Goal: Transaction & Acquisition: Purchase product/service

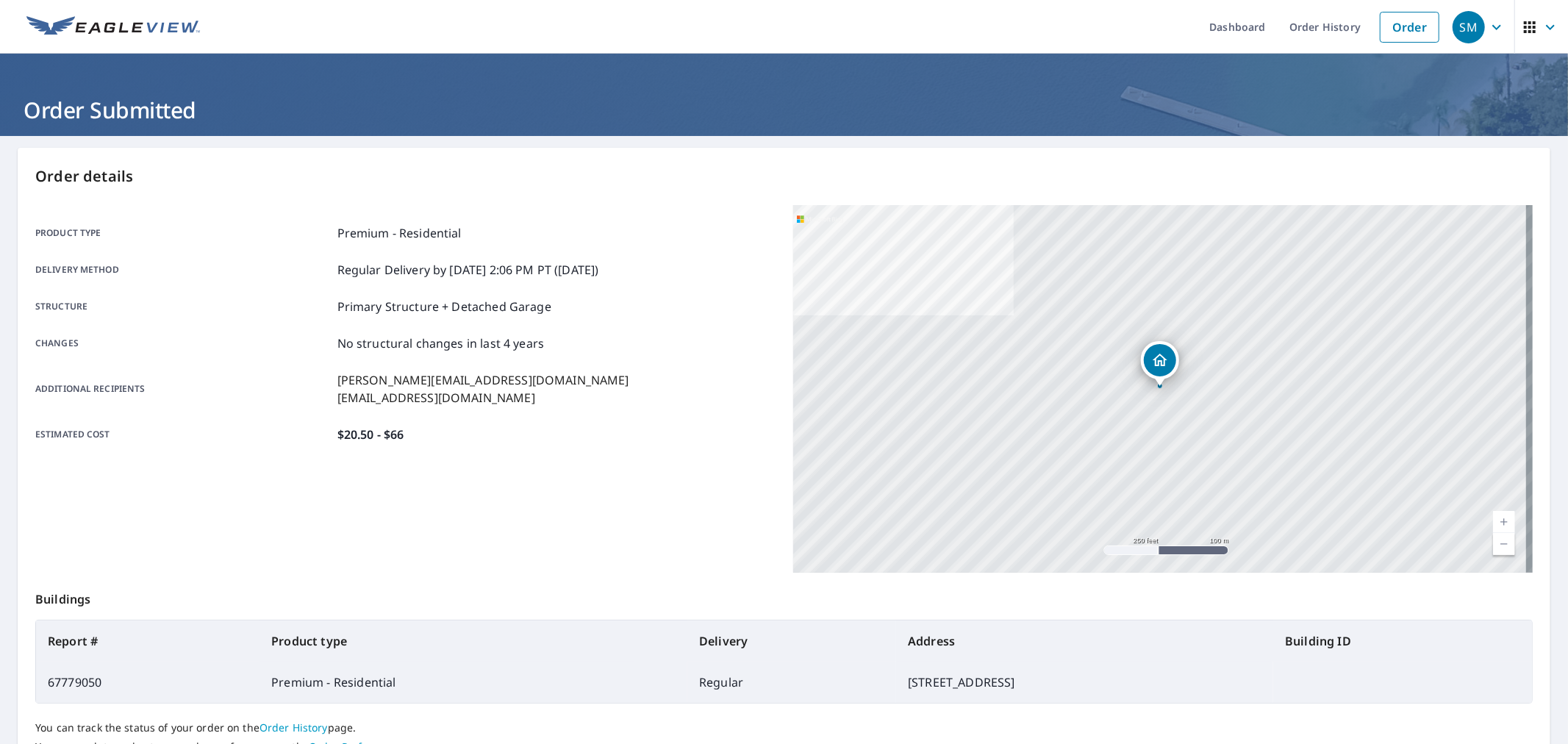
scroll to position [18, 0]
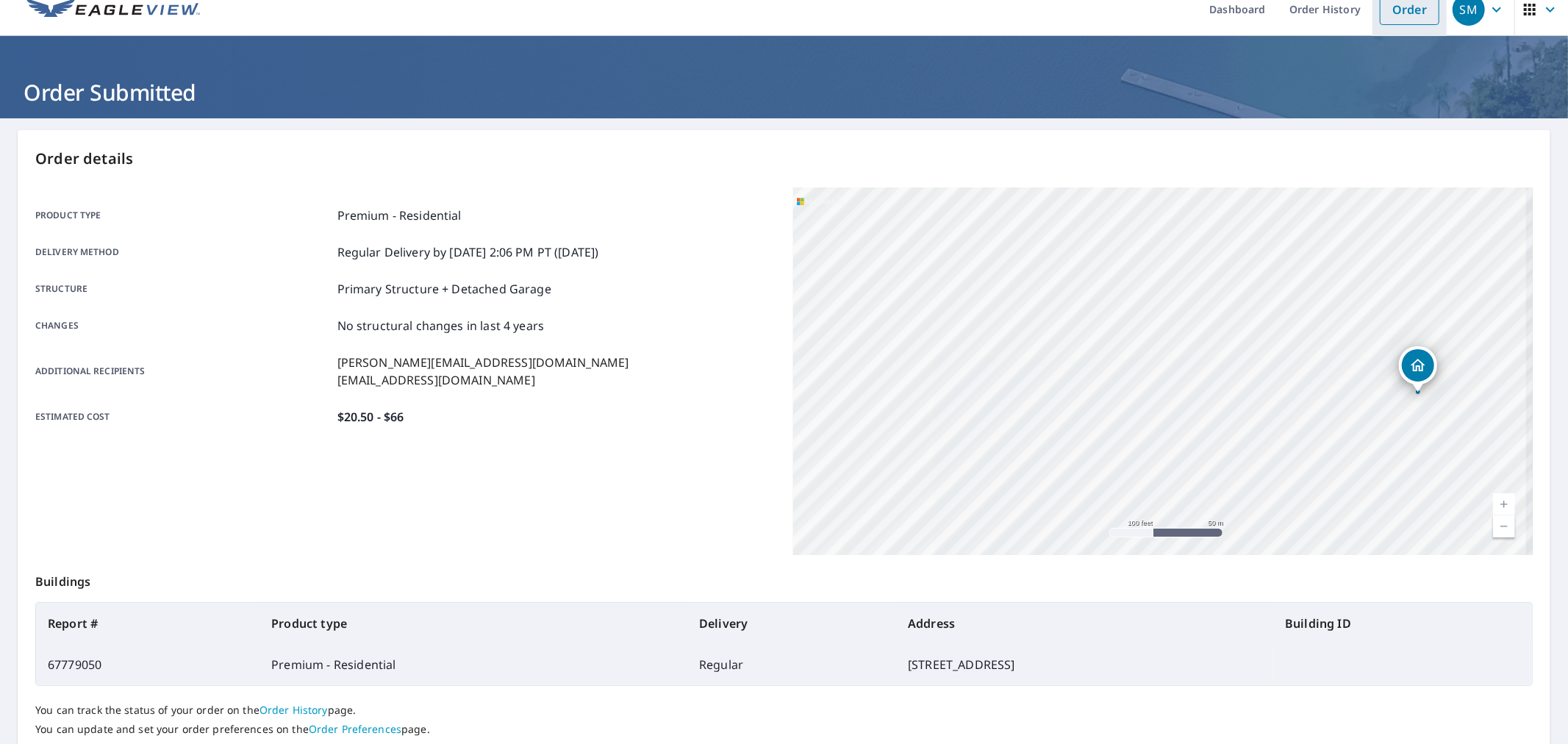
click at [1391, 2] on link "Order" at bounding box center [1409, 9] width 60 height 30
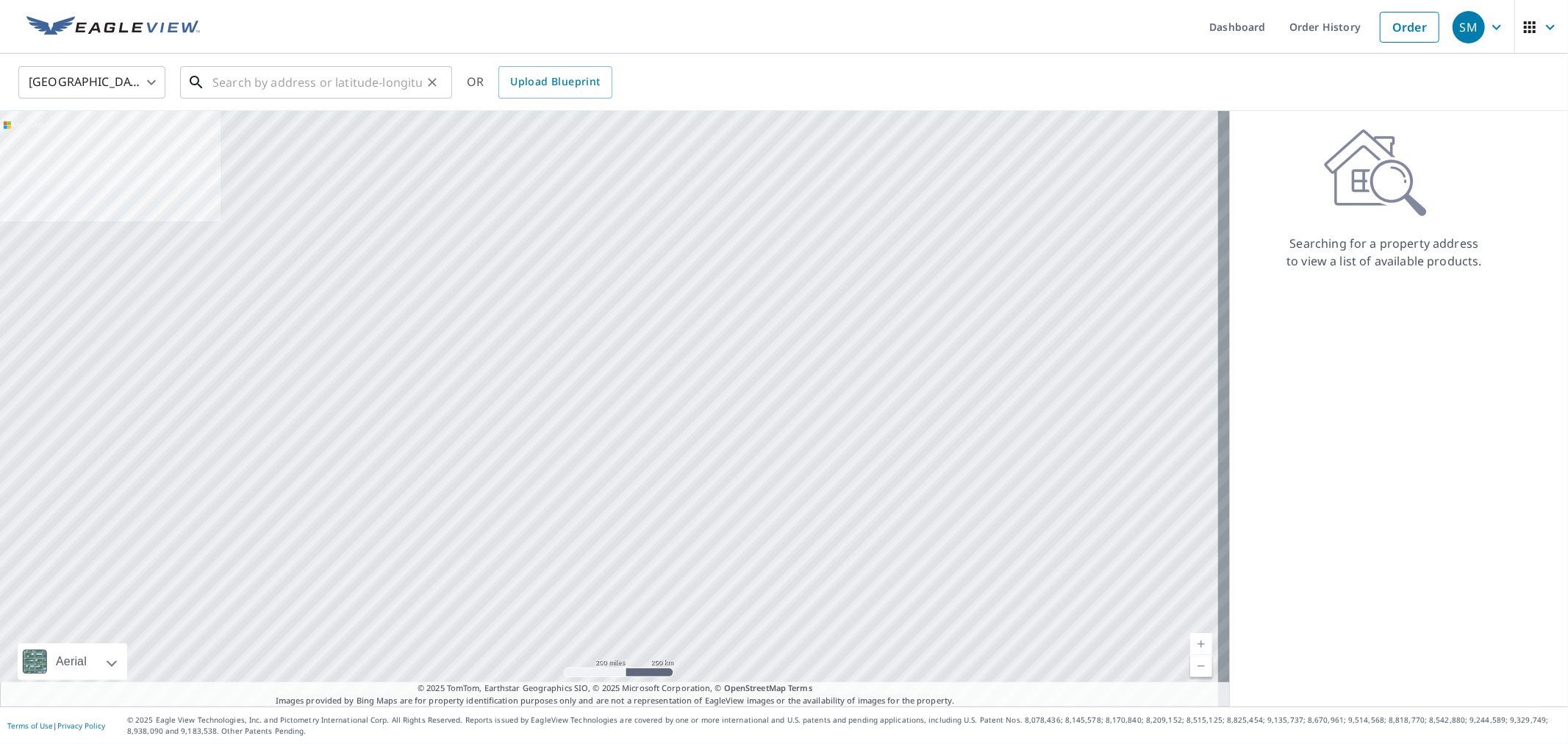
click at [351, 72] on input "text" at bounding box center [317, 82] width 210 height 41
paste input "[STREET_ADDRESS][PERSON_NAME] [GEOGRAPHIC_DATA], [GEOGRAPHIC_DATA] 33613"
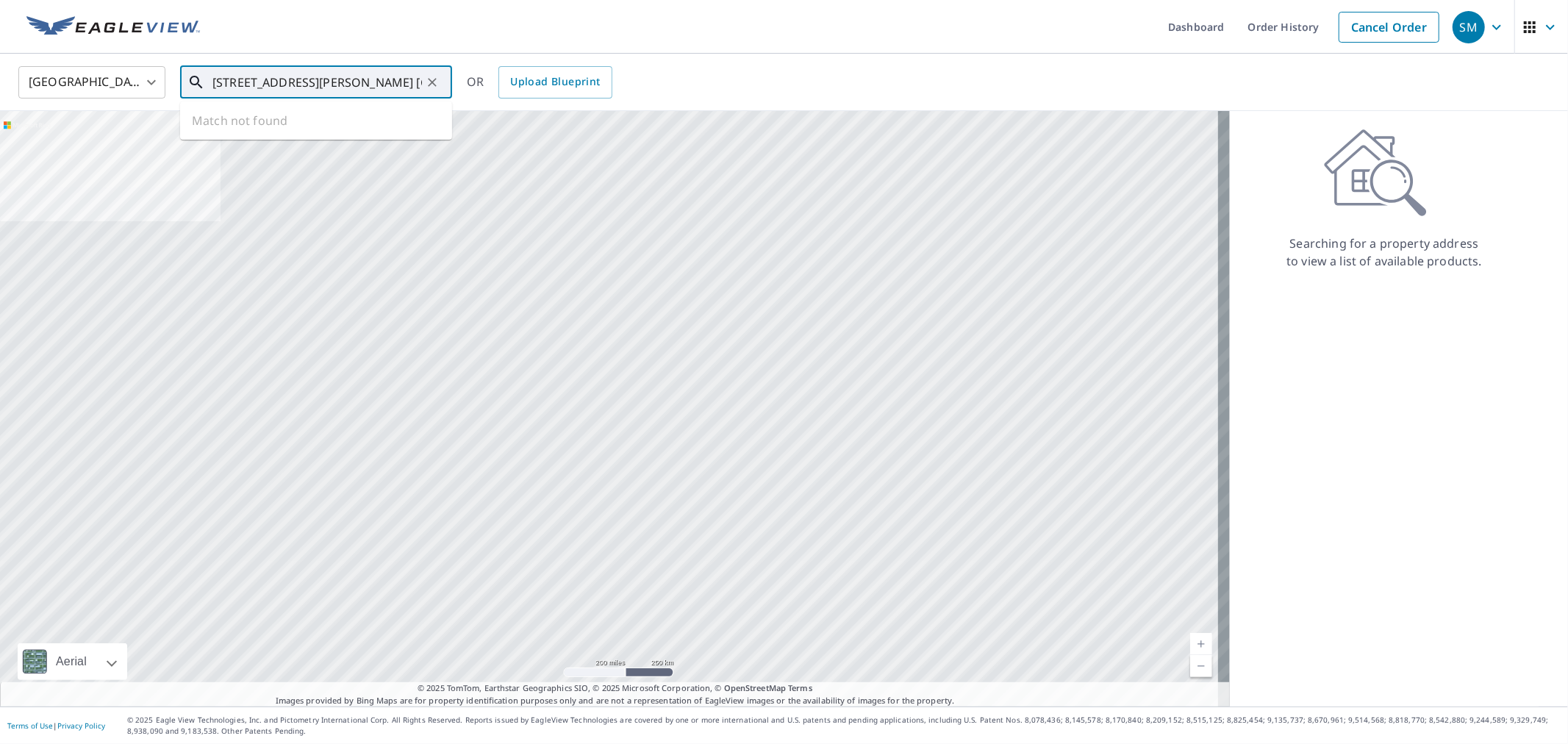
scroll to position [0, 47]
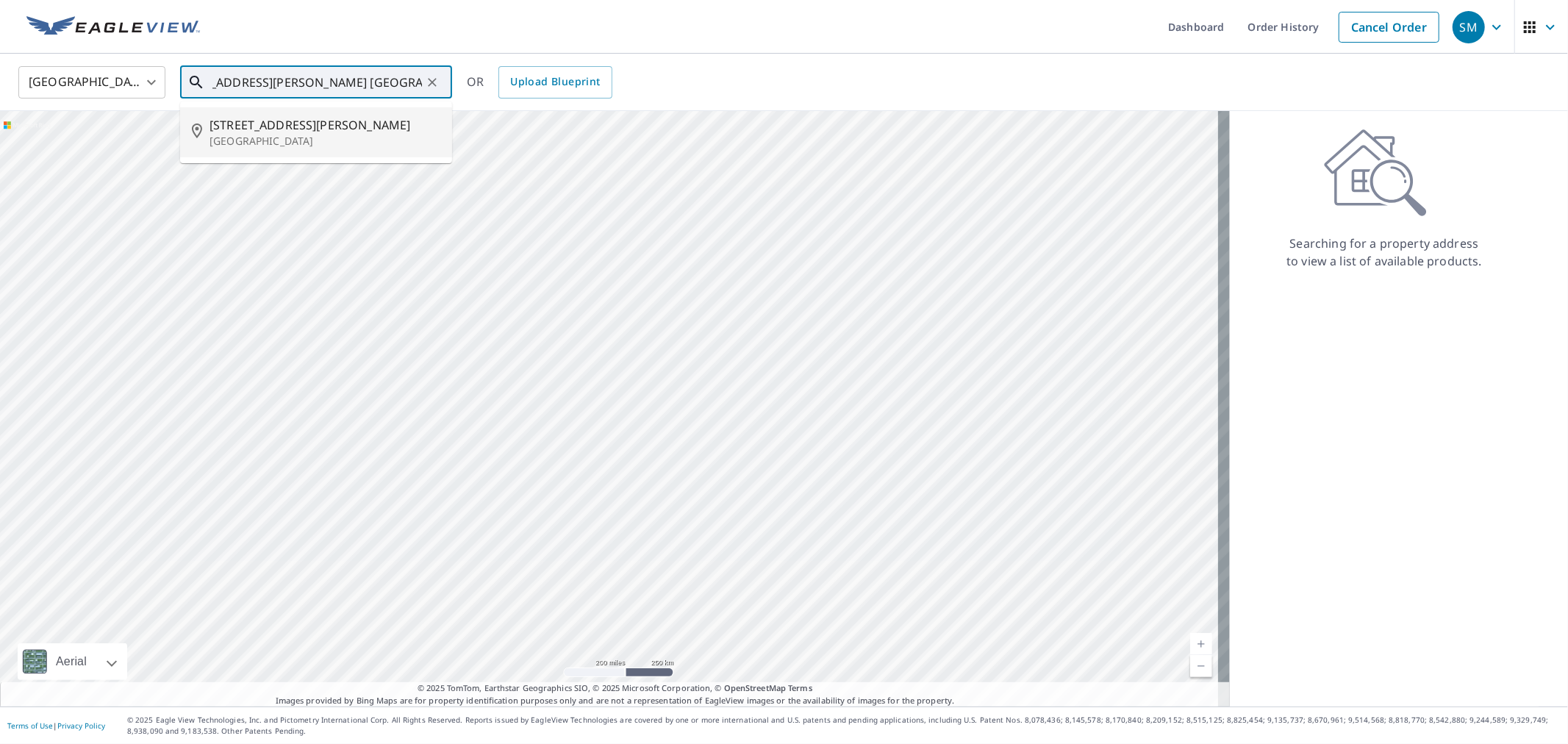
click at [319, 133] on p "[GEOGRAPHIC_DATA]" at bounding box center [325, 141] width 231 height 14
type input "[STREET_ADDRESS][PERSON_NAME]"
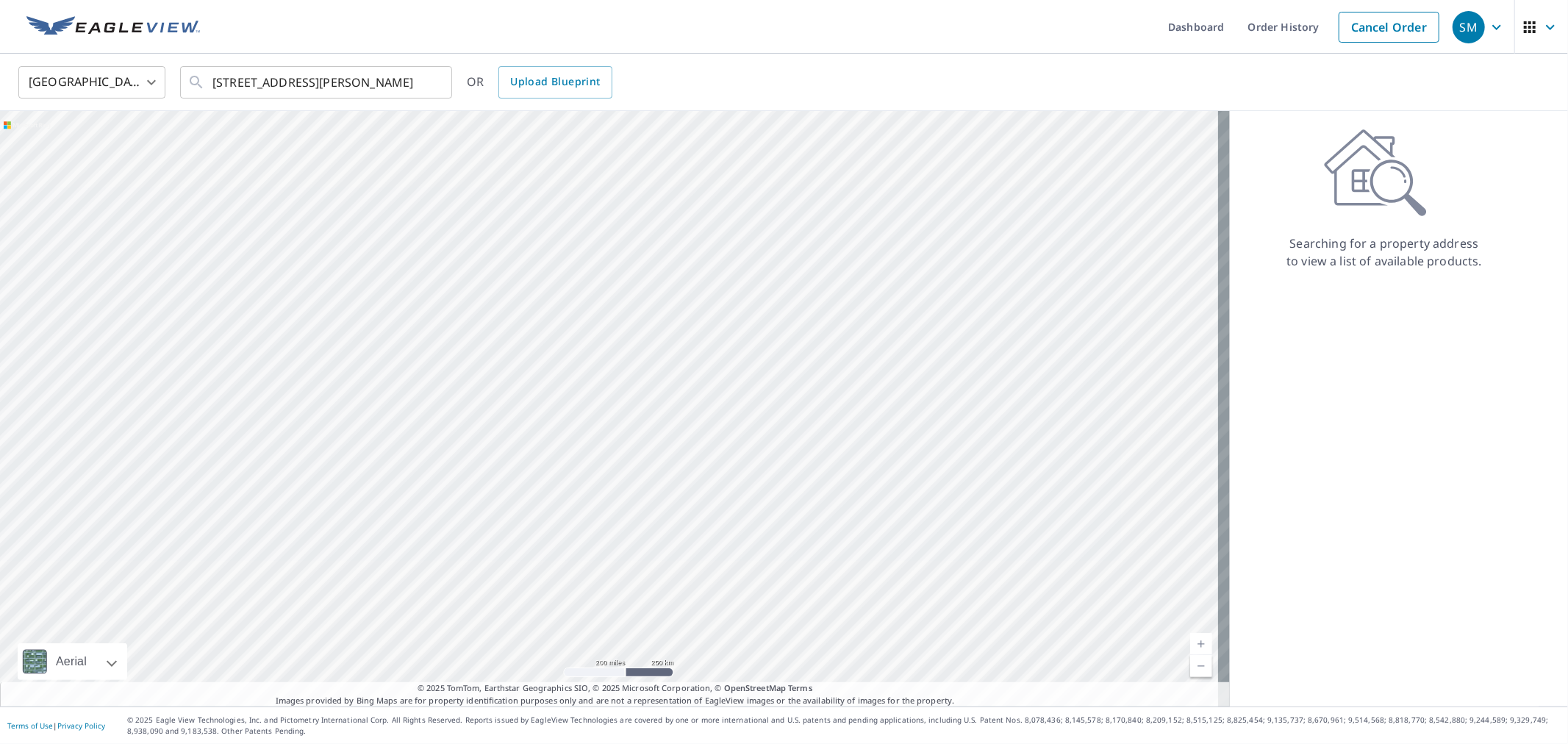
scroll to position [0, 0]
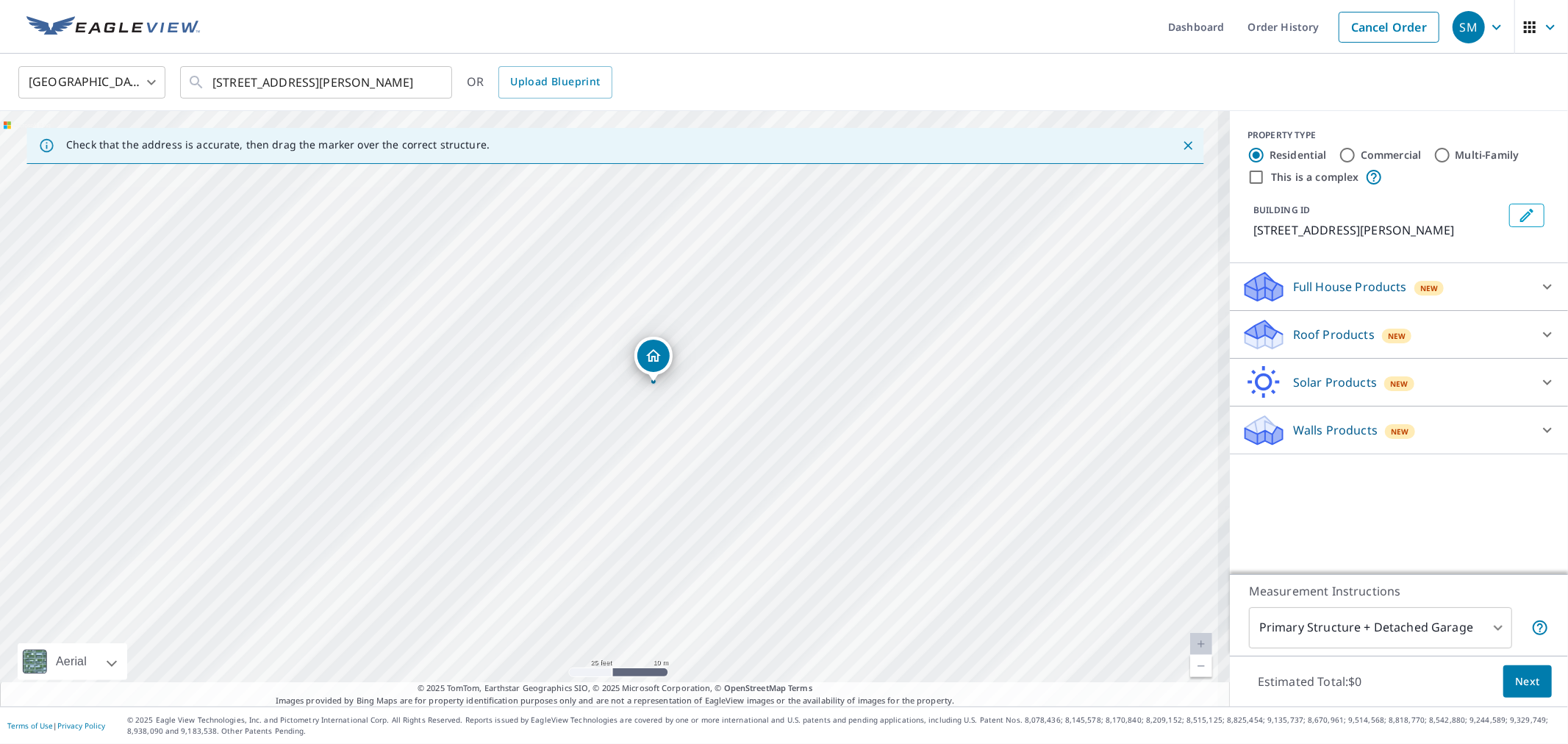
drag, startPoint x: 707, startPoint y: 398, endPoint x: 650, endPoint y: 229, distance: 178.4
click at [650, 229] on div "[STREET_ADDRESS][PERSON_NAME]" at bounding box center [615, 408] width 1230 height 595
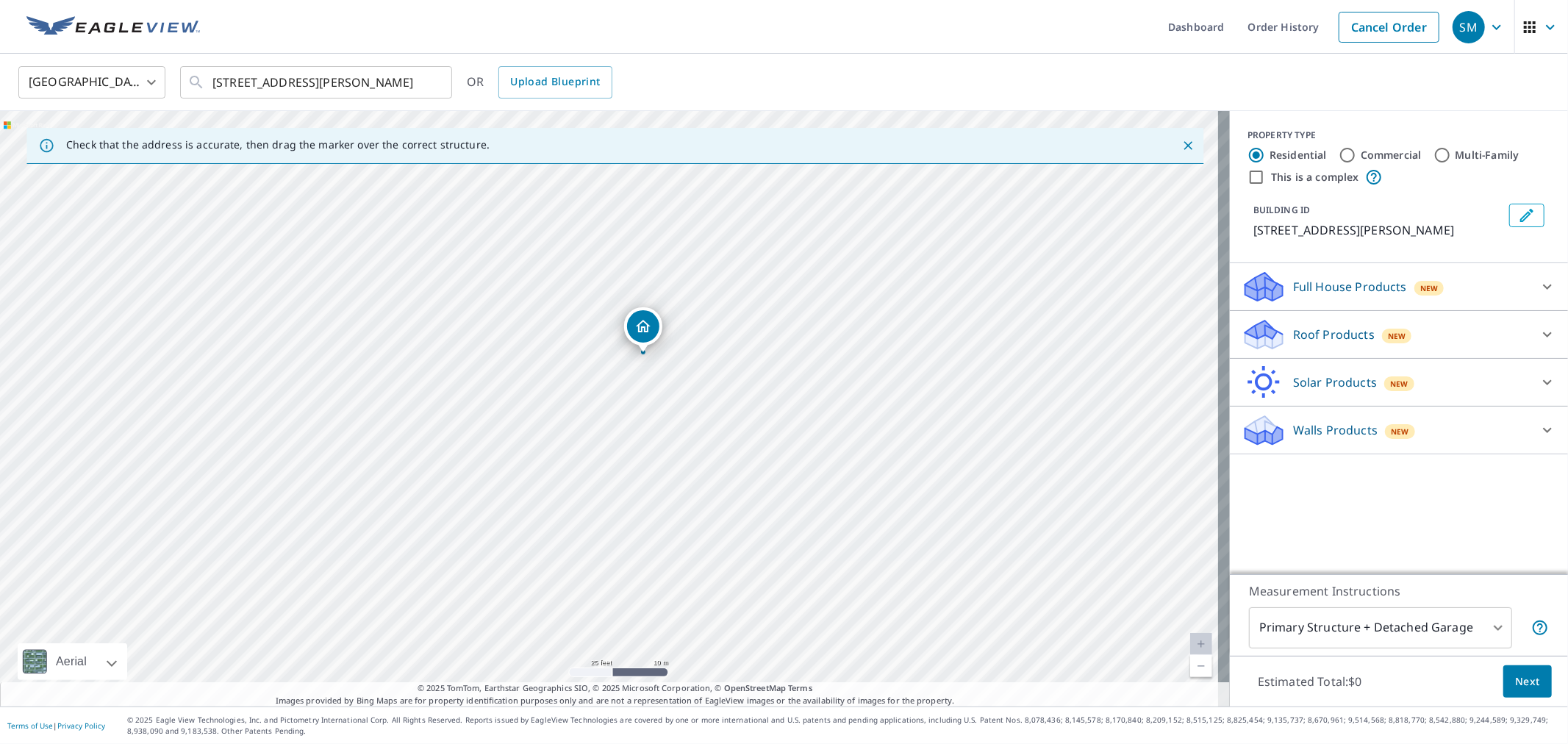
click at [1383, 343] on div "New" at bounding box center [1398, 336] width 30 height 14
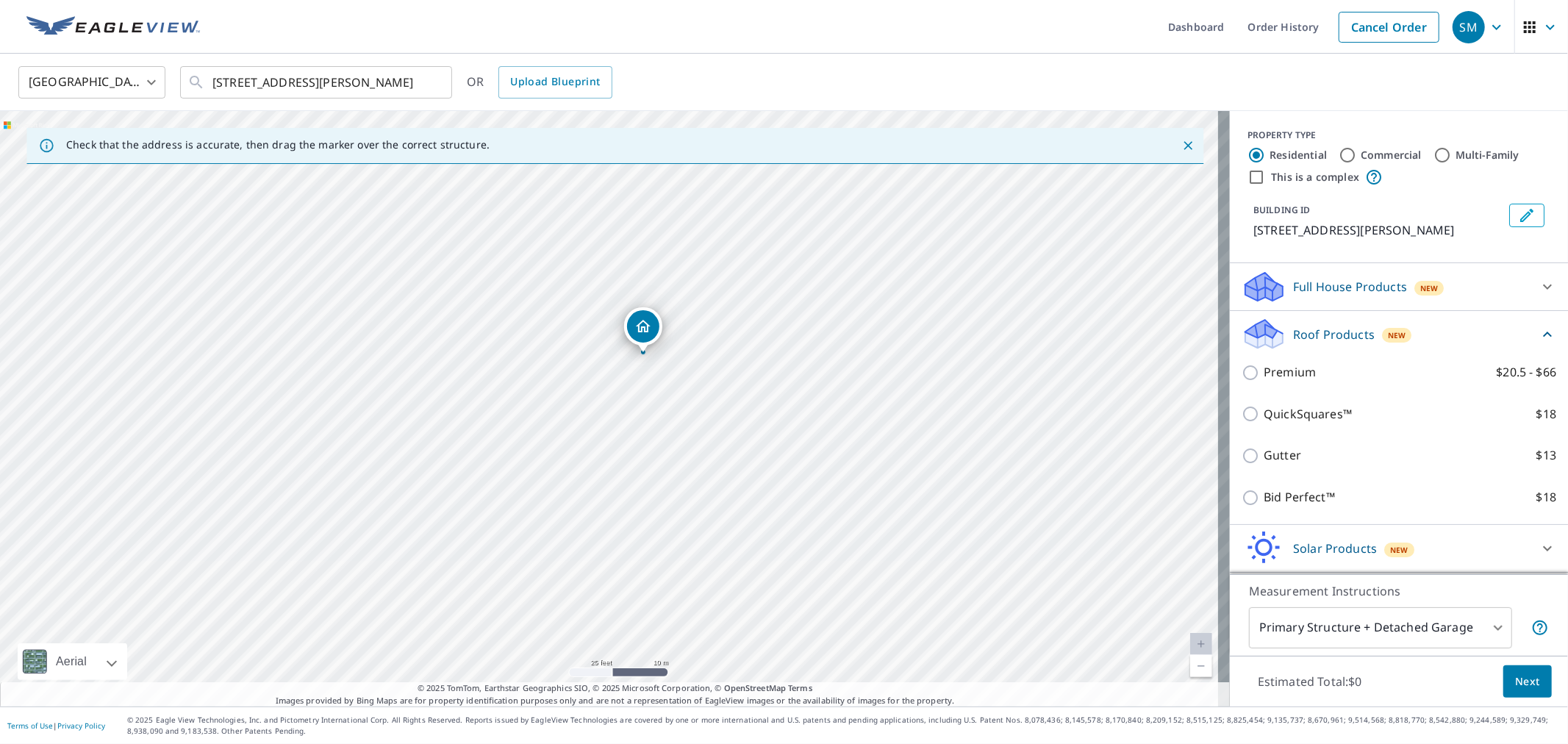
scroll to position [63, 0]
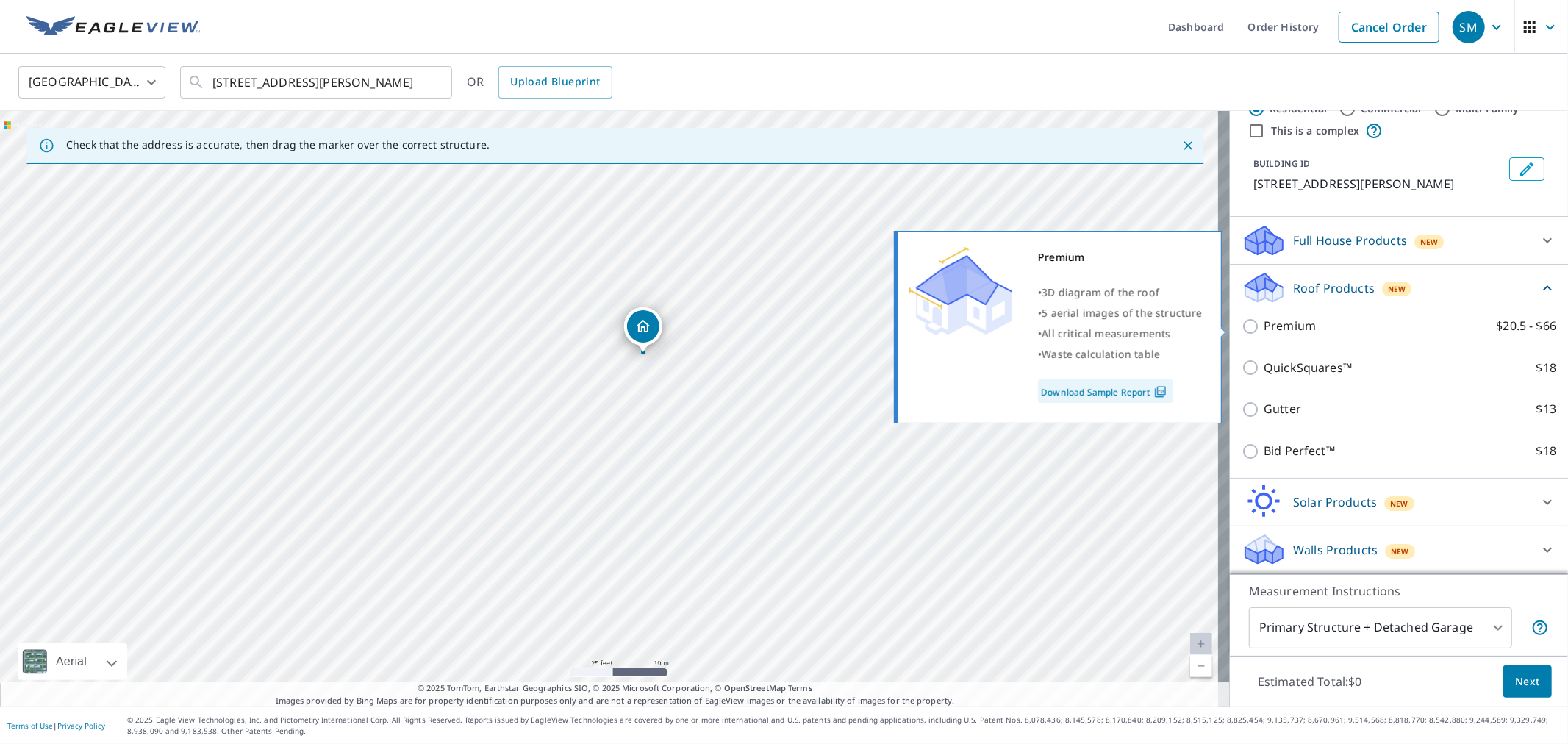
click at [1294, 327] on p "Premium" at bounding box center [1290, 326] width 52 height 19
click at [1264, 327] on input "Premium $20.5 - $66" at bounding box center [1253, 327] width 22 height 18
checkbox input "true"
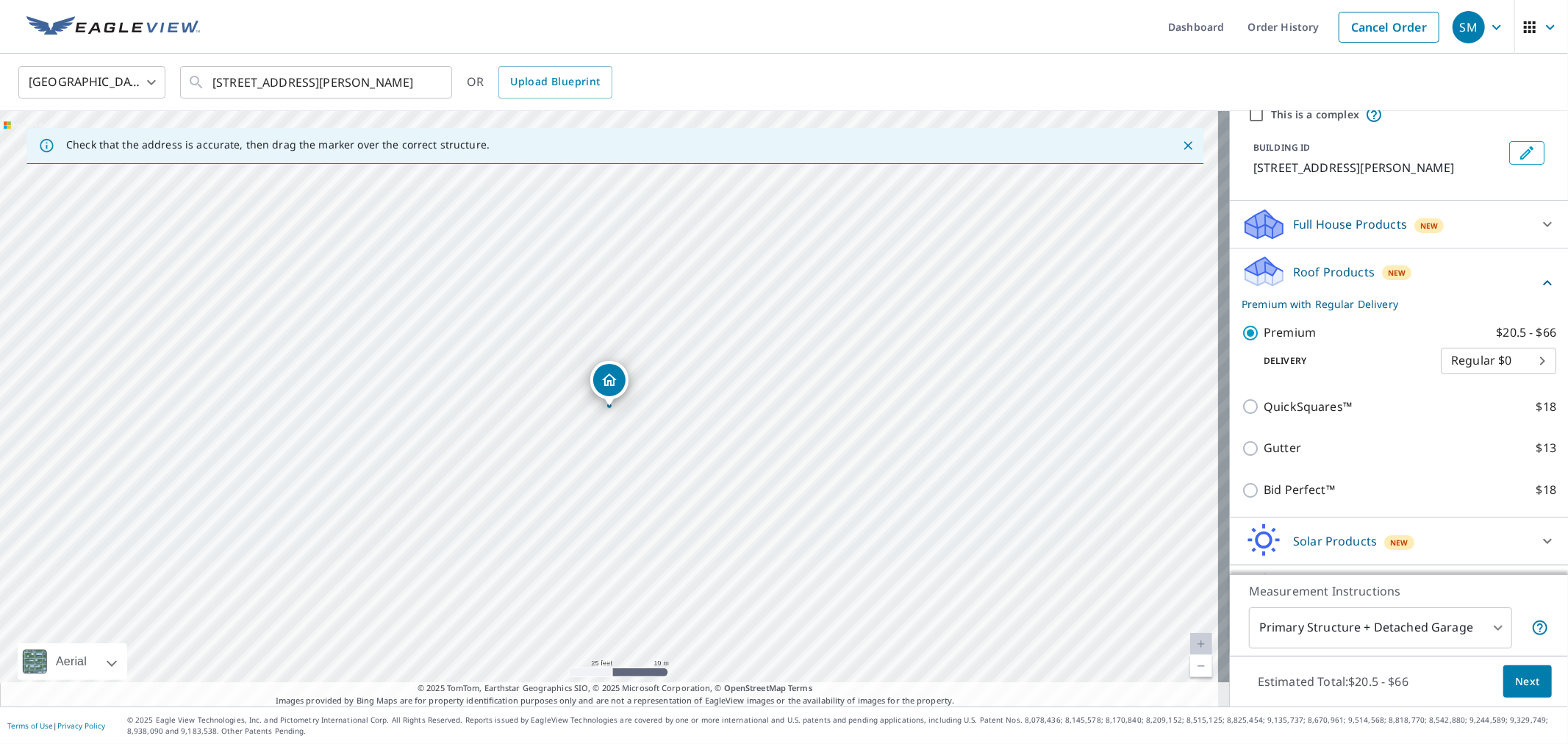
click at [1515, 687] on span "Next" at bounding box center [1528, 681] width 25 height 19
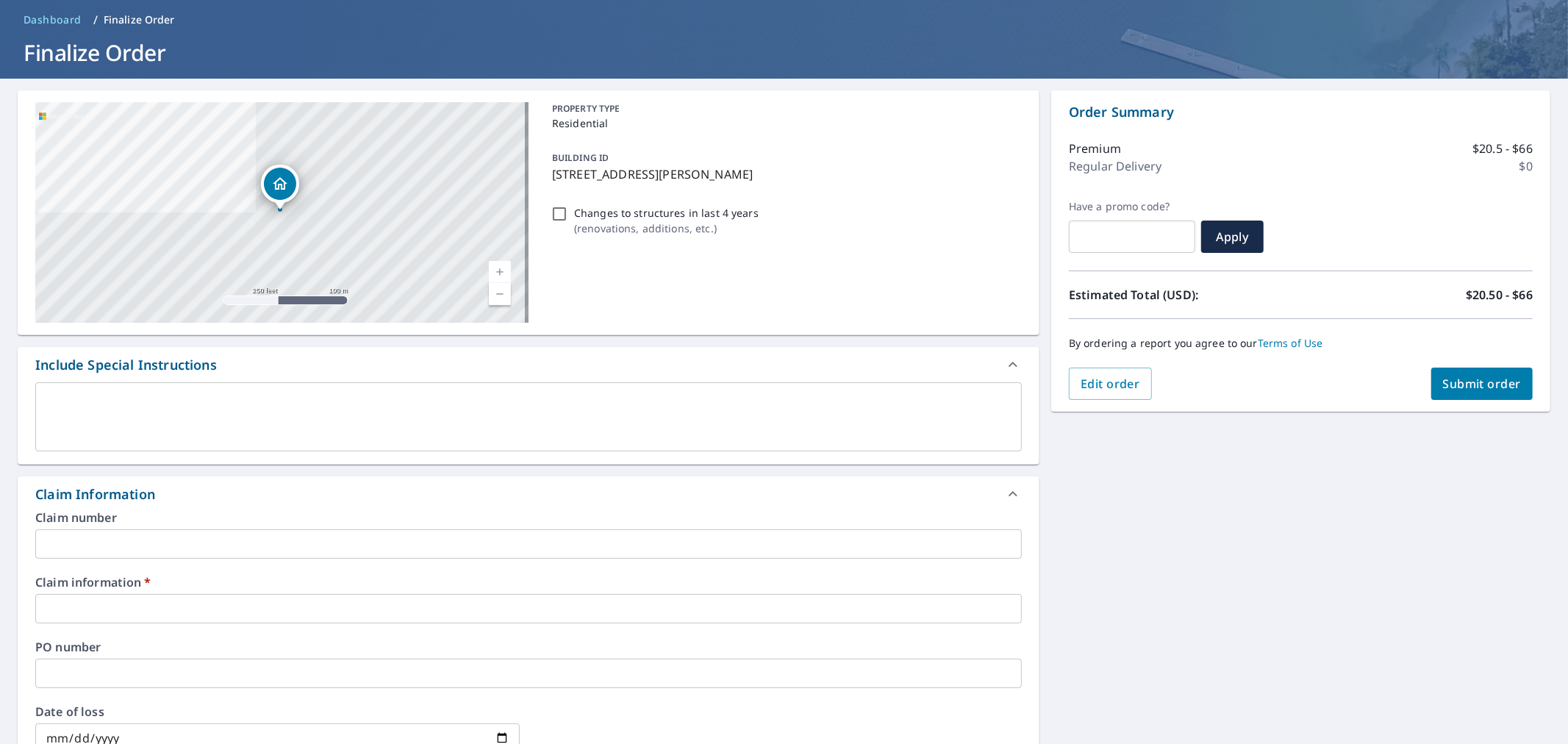
scroll to position [244, 0]
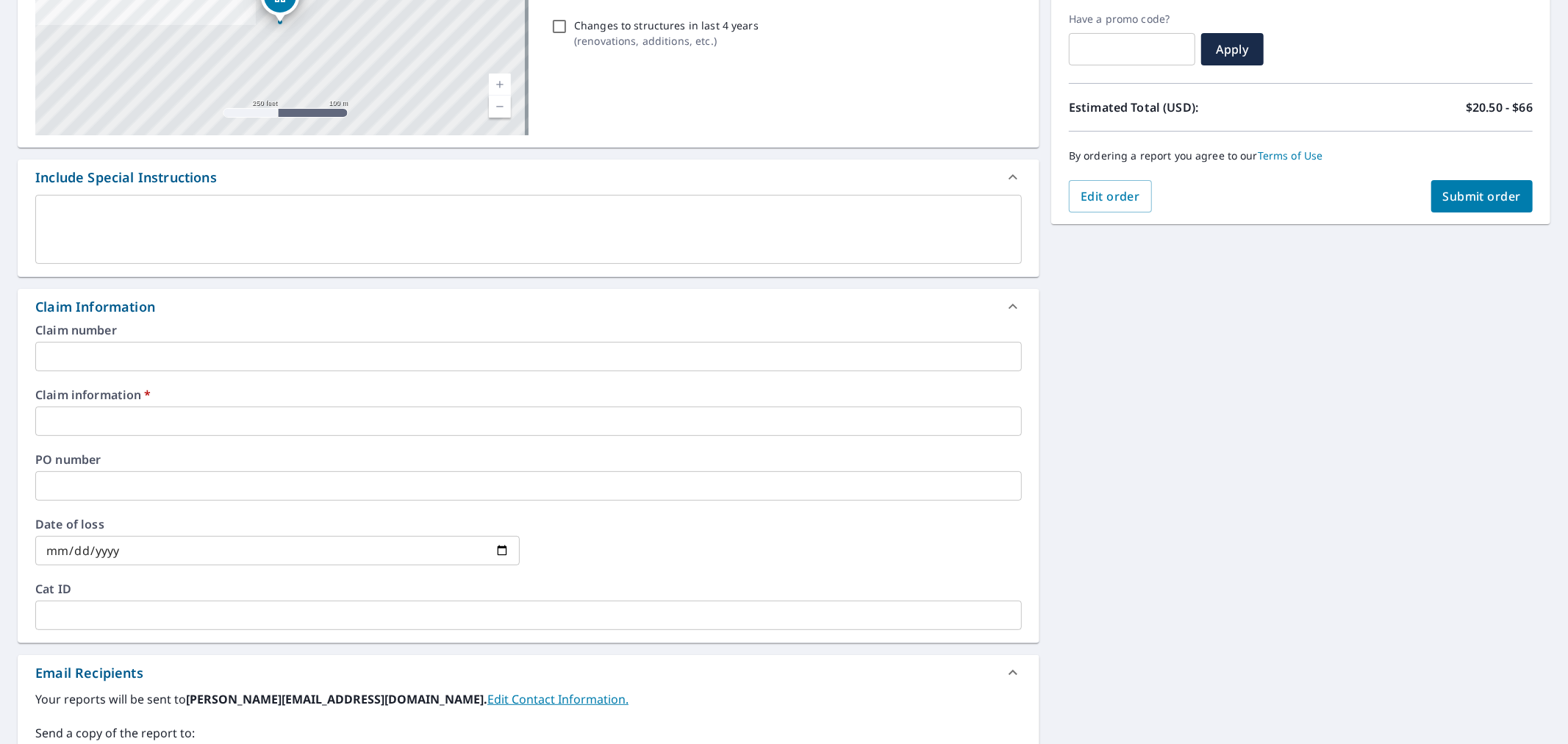
drag, startPoint x: 179, startPoint y: 410, endPoint x: 179, endPoint y: 420, distance: 10.0
click at [179, 410] on input "text" at bounding box center [528, 421] width 987 height 30
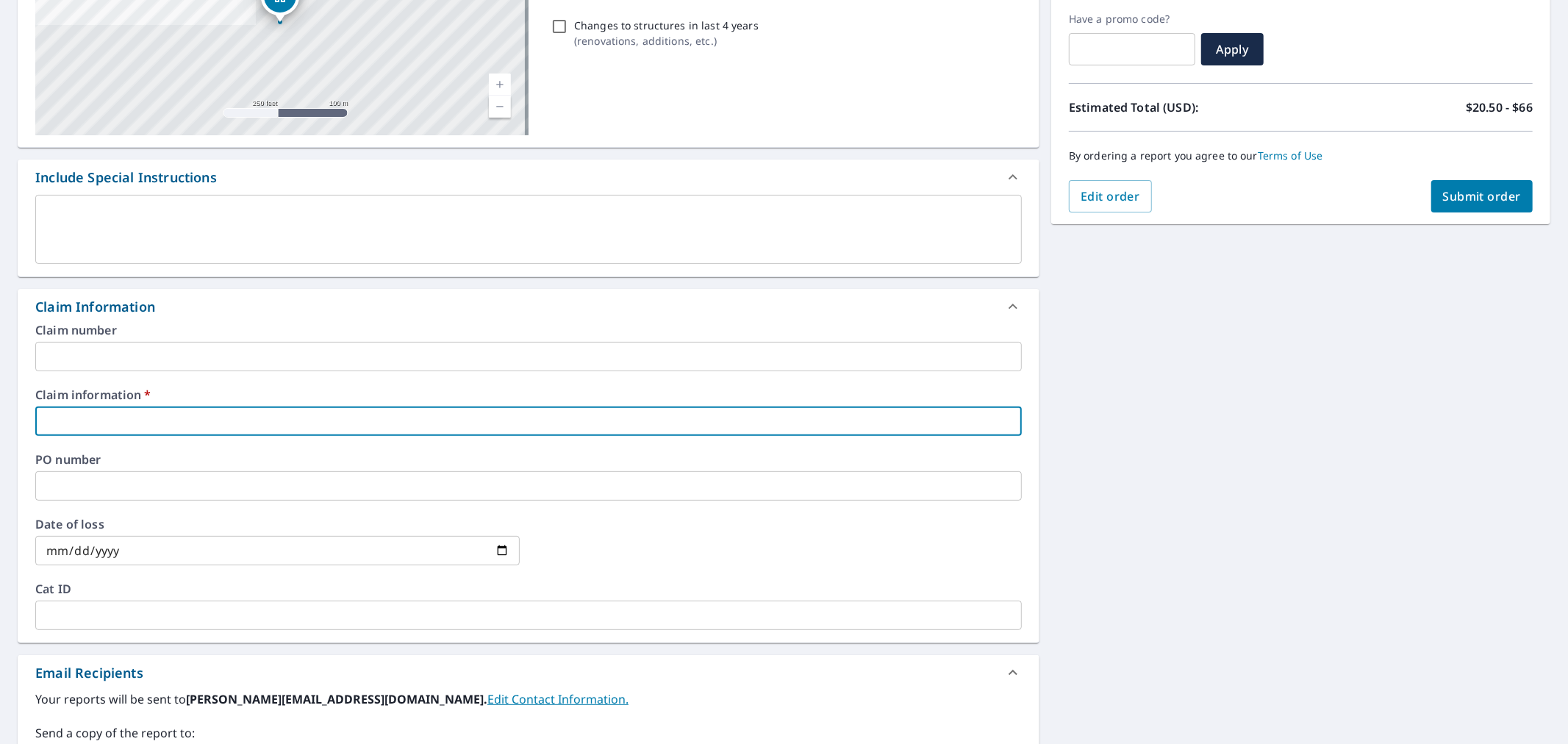
drag, startPoint x: 152, startPoint y: 414, endPoint x: 135, endPoint y: 415, distance: 17.0
click at [141, 415] on input "text" at bounding box center [528, 421] width 987 height 30
paste input "820142"
type input "820142"
checkbox input "true"
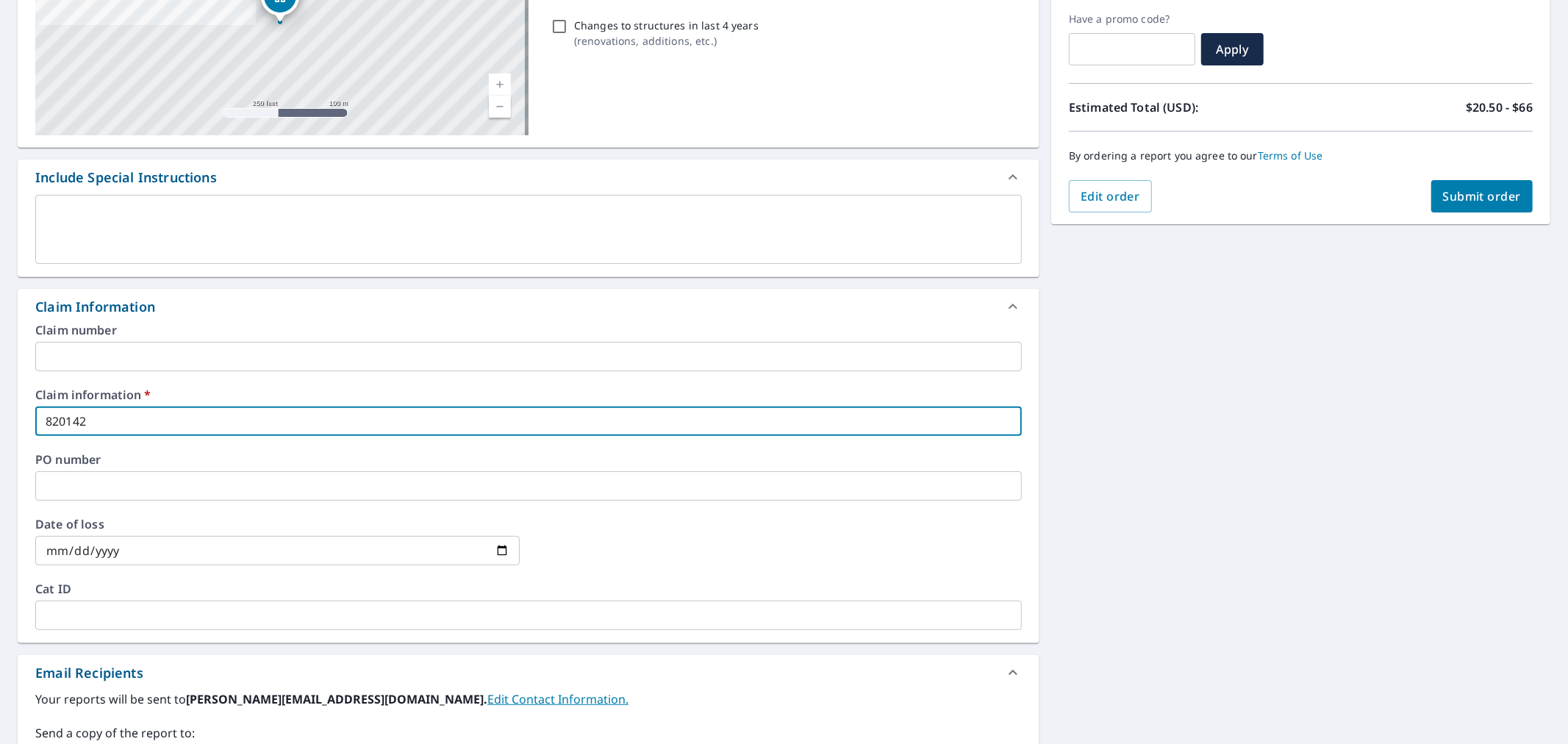
type input "820142"
click at [261, 479] on input "text" at bounding box center [528, 485] width 987 height 30
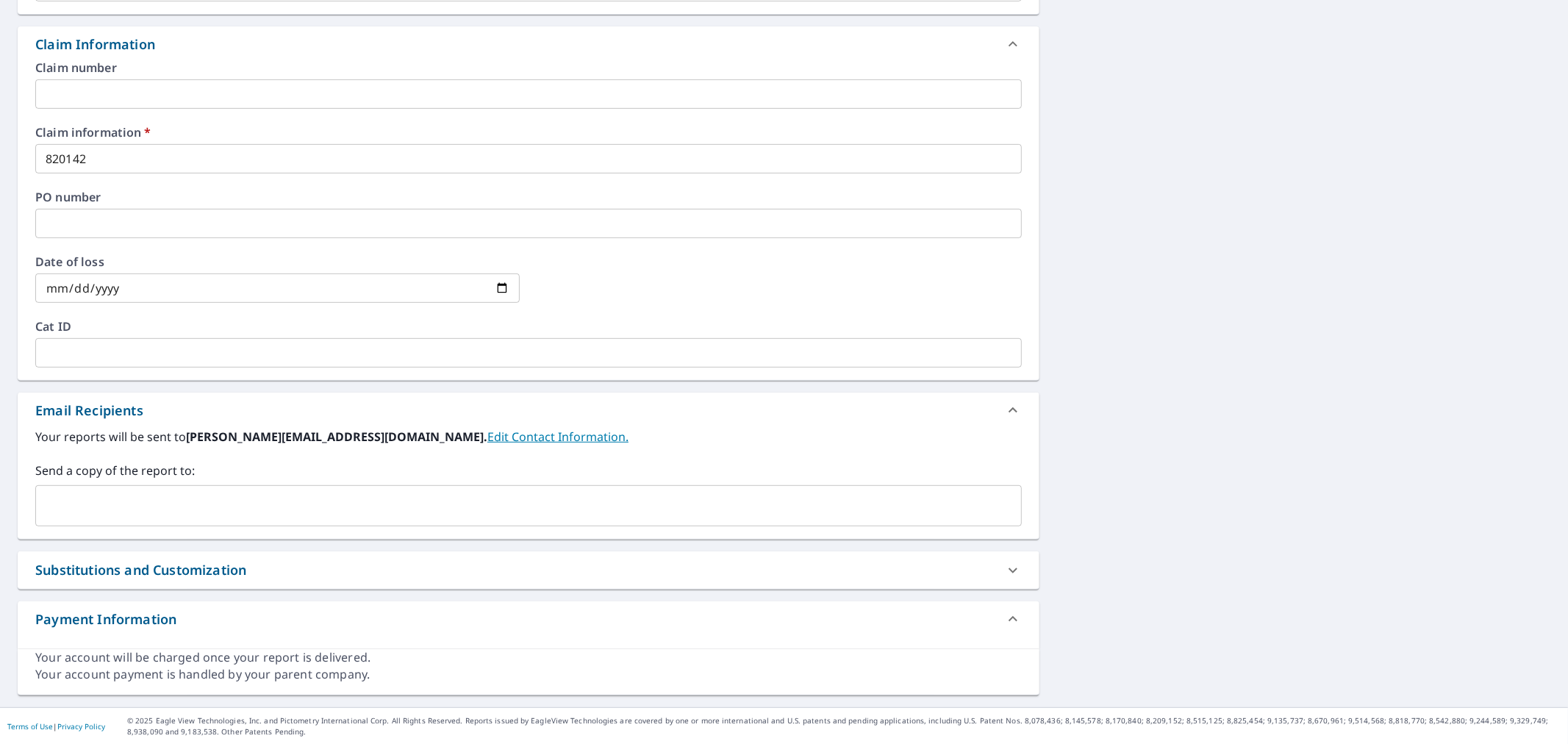
scroll to position [508, 0]
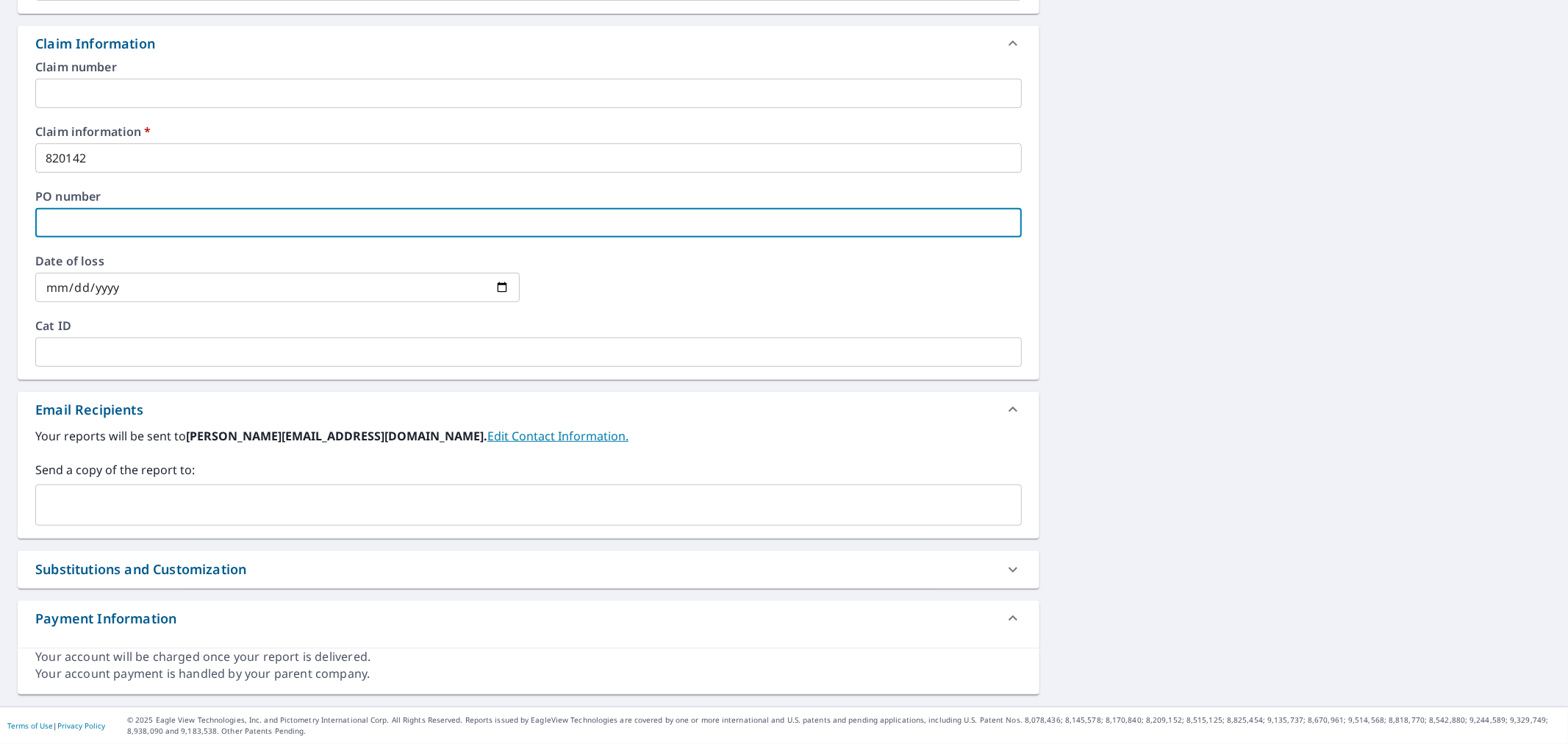
click at [193, 491] on input "text" at bounding box center [518, 504] width 951 height 28
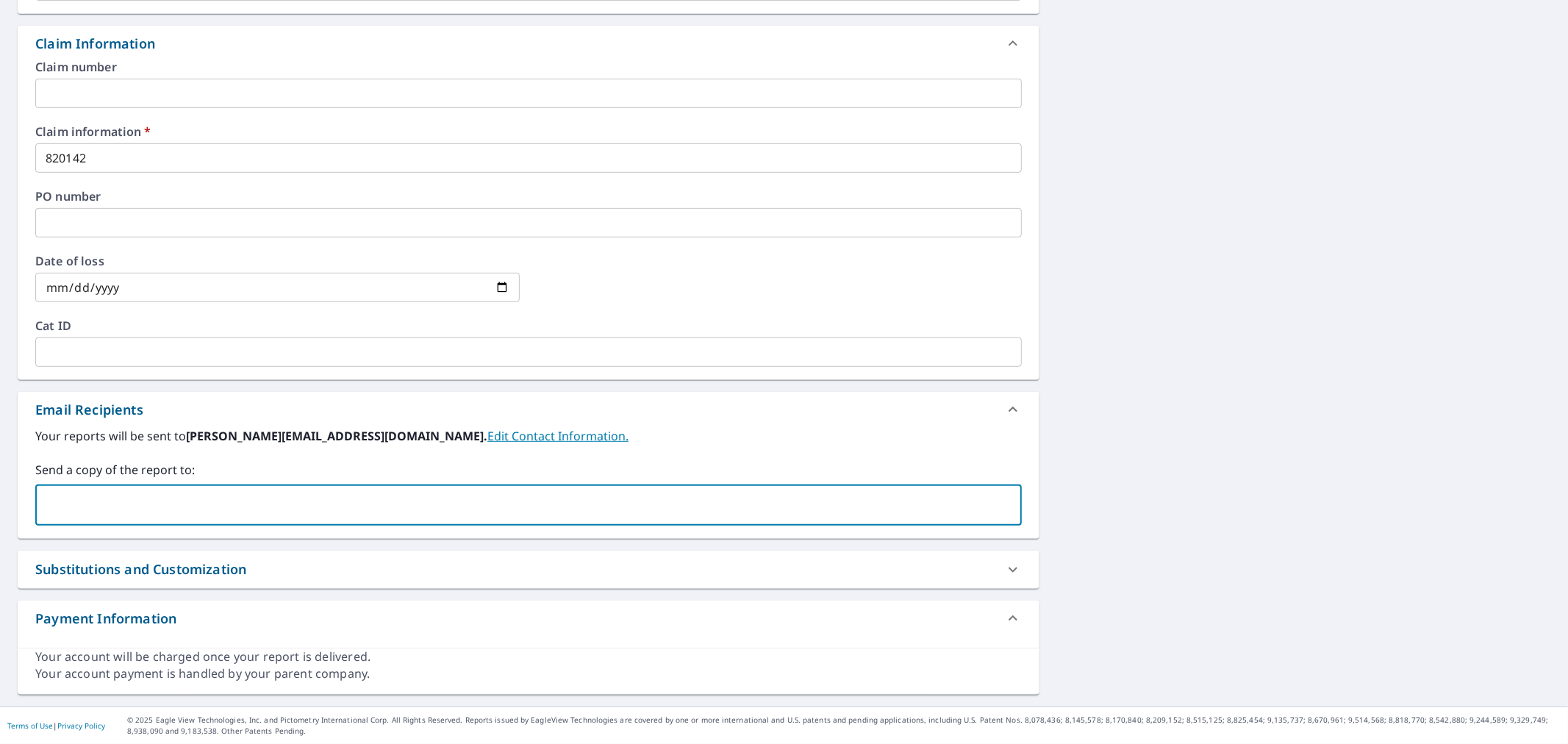
paste input "[PERSON_NAME][EMAIL_ADDRESS][DOMAIN_NAME]"
type input "[PERSON_NAME][EMAIL_ADDRESS][DOMAIN_NAME]"
checkbox input "true"
paste input "[PERSON_NAME][EMAIL_ADDRESS][PERSON_NAME][DOMAIN_NAME]"
type input "[PERSON_NAME][EMAIL_ADDRESS][PERSON_NAME][DOMAIN_NAME]"
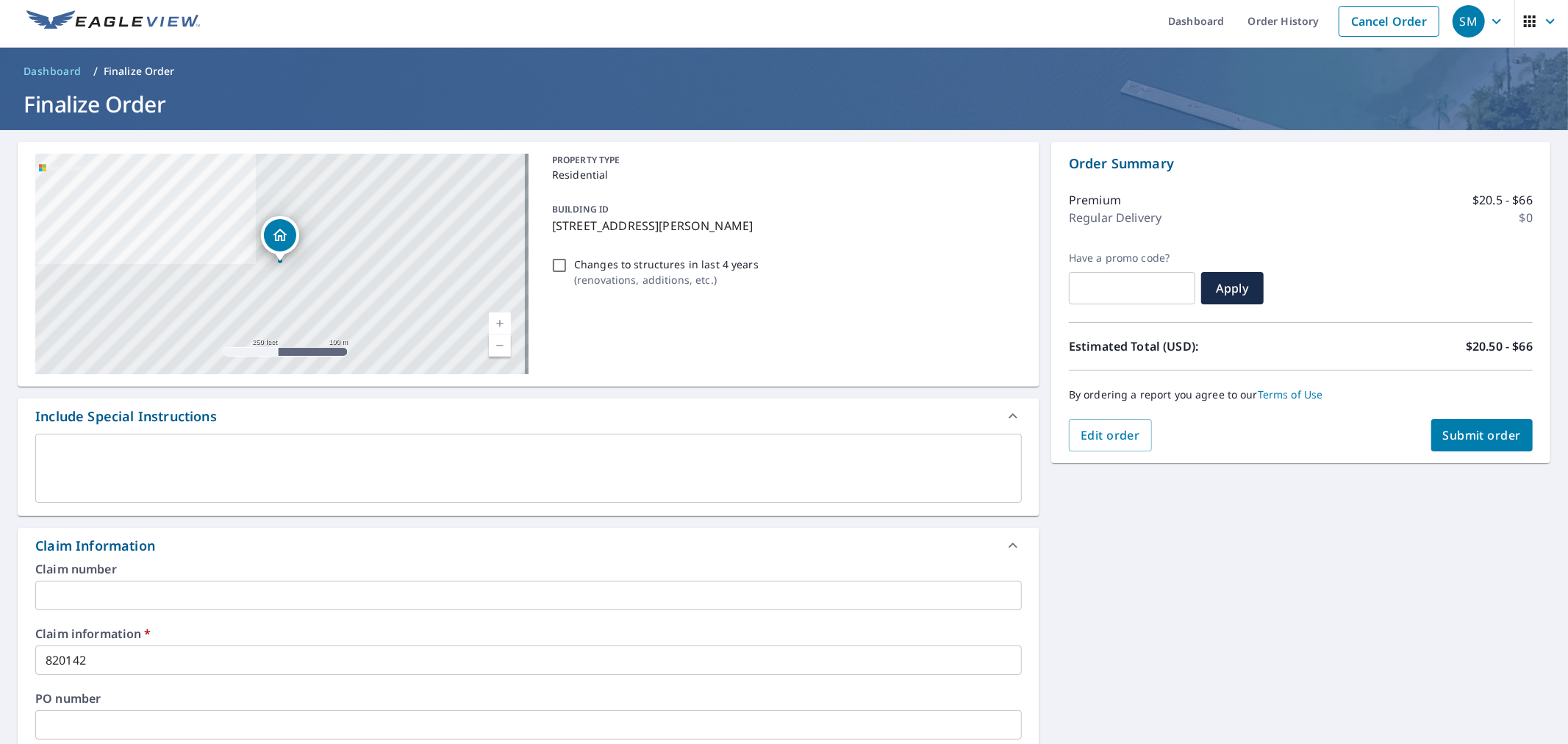
scroll to position [0, 0]
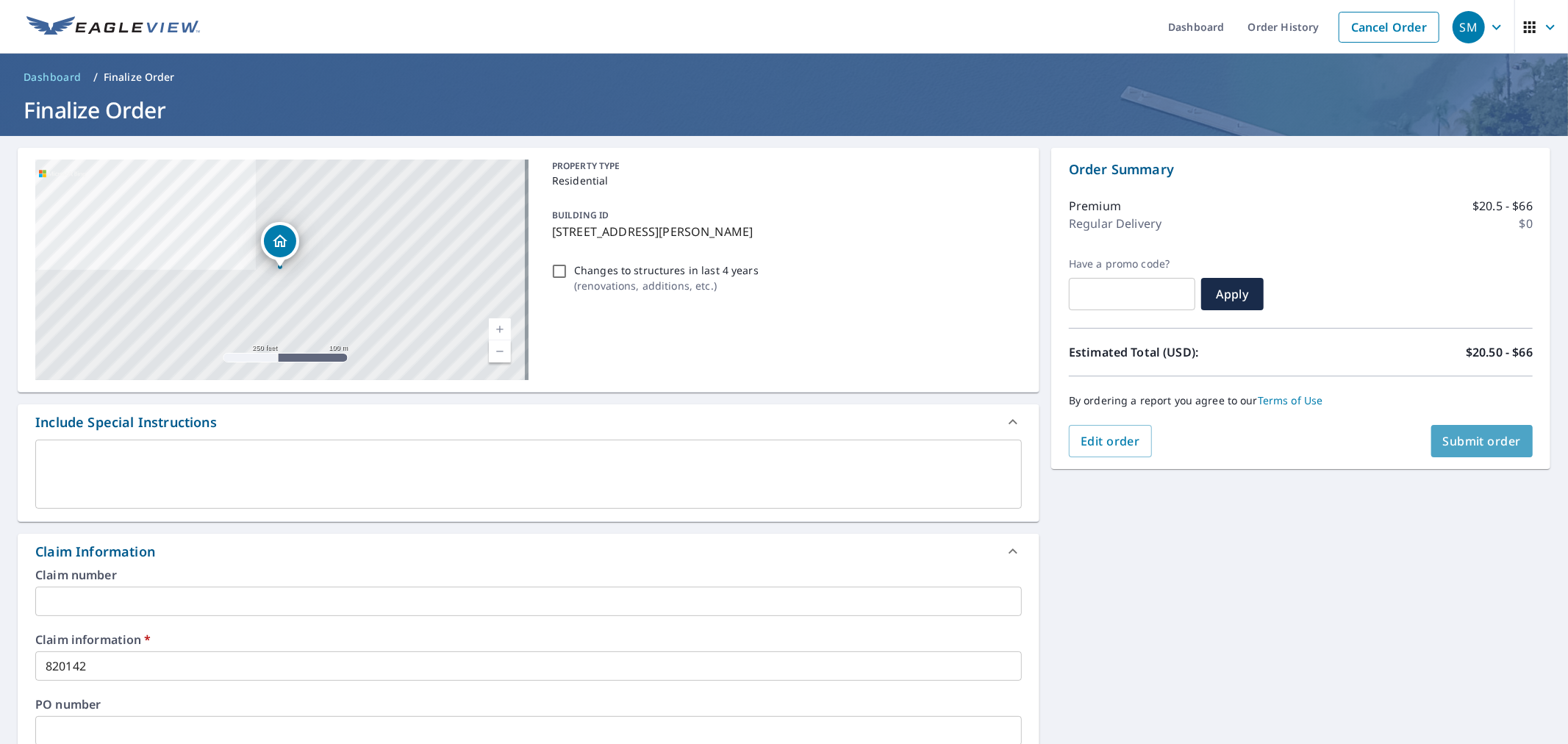
click at [1444, 446] on span "Submit order" at bounding box center [1483, 441] width 79 height 16
checkbox input "true"
